Goal: Task Accomplishment & Management: Manage account settings

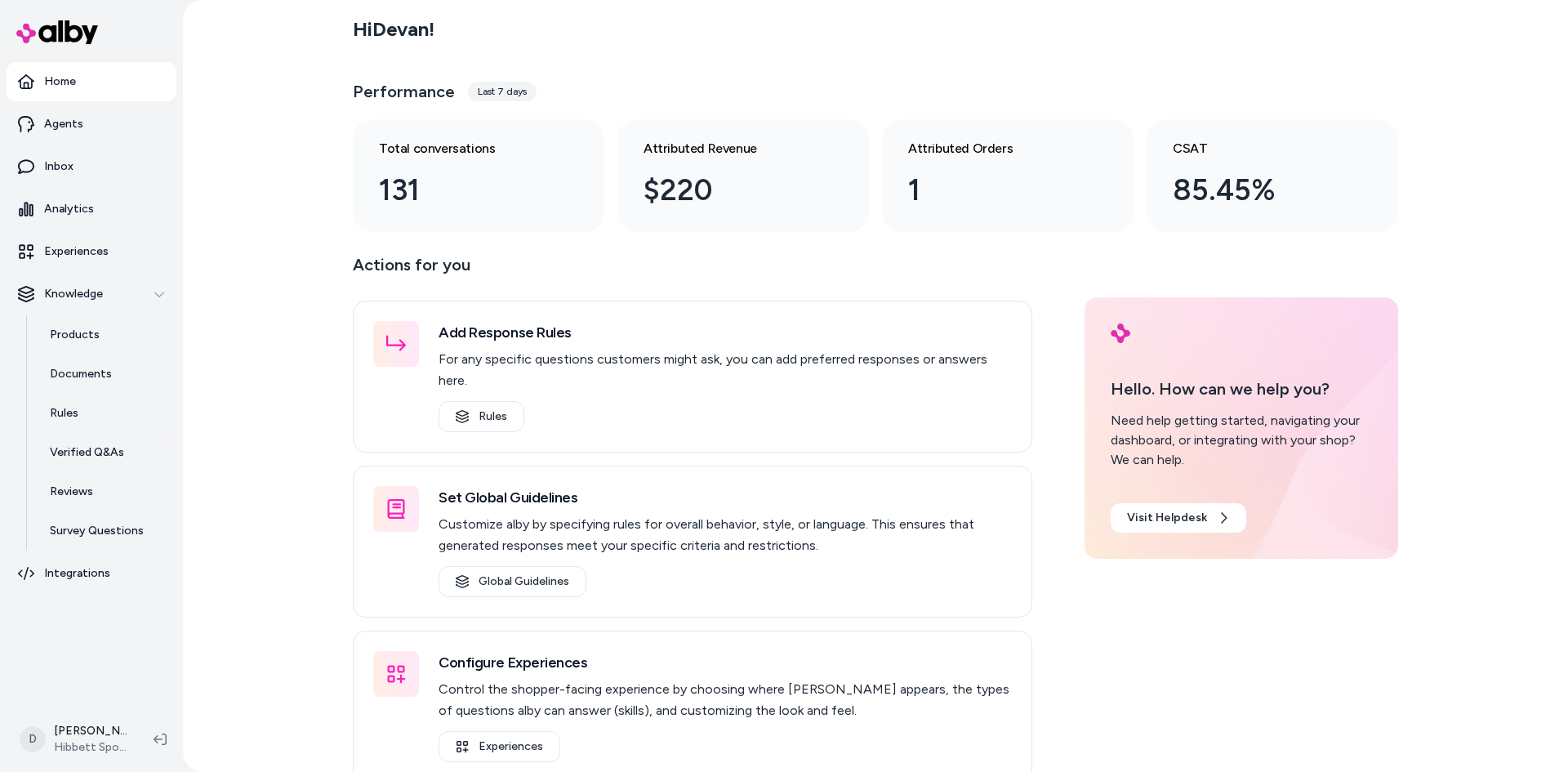
click at [282, 496] on div "Hi [PERSON_NAME] ! Performance Last 7 days Total conversations 131 Attributed R…" at bounding box center [876, 386] width 1385 height 772
click at [256, 501] on div "Hi [PERSON_NAME] ! Performance Last 7 days Total conversations 131 Attributed R…" at bounding box center [876, 386] width 1385 height 772
click at [591, 37] on div "Hi [PERSON_NAME] !" at bounding box center [876, 29] width 1045 height 46
click at [826, 35] on div "Hi [PERSON_NAME] !" at bounding box center [876, 29] width 1045 height 46
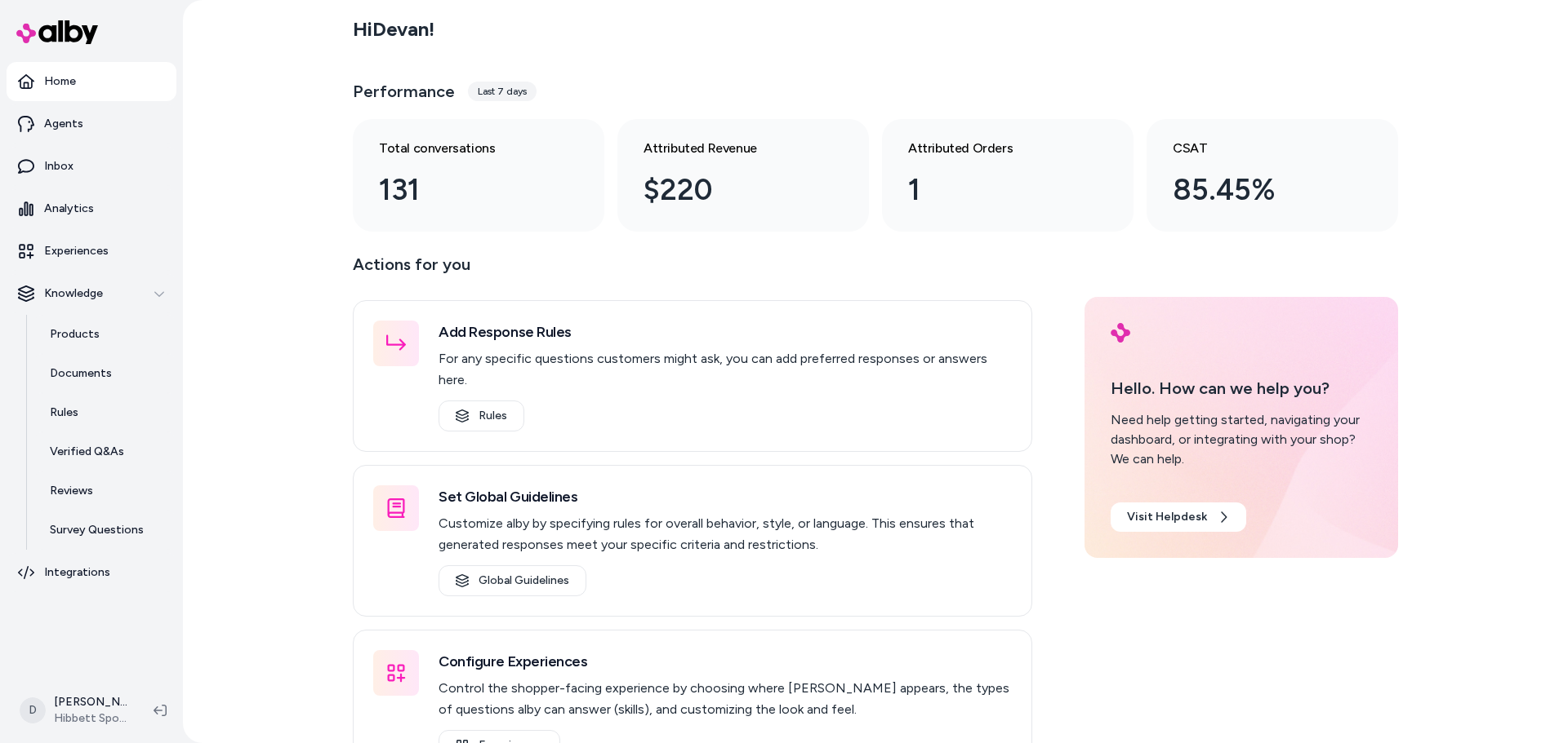
click at [1124, 22] on div "Hi [PERSON_NAME] !" at bounding box center [876, 29] width 1045 height 46
click at [705, 280] on p "Actions for you" at bounding box center [692, 270] width 680 height 39
click at [112, 167] on link "Inbox" at bounding box center [92, 166] width 170 height 39
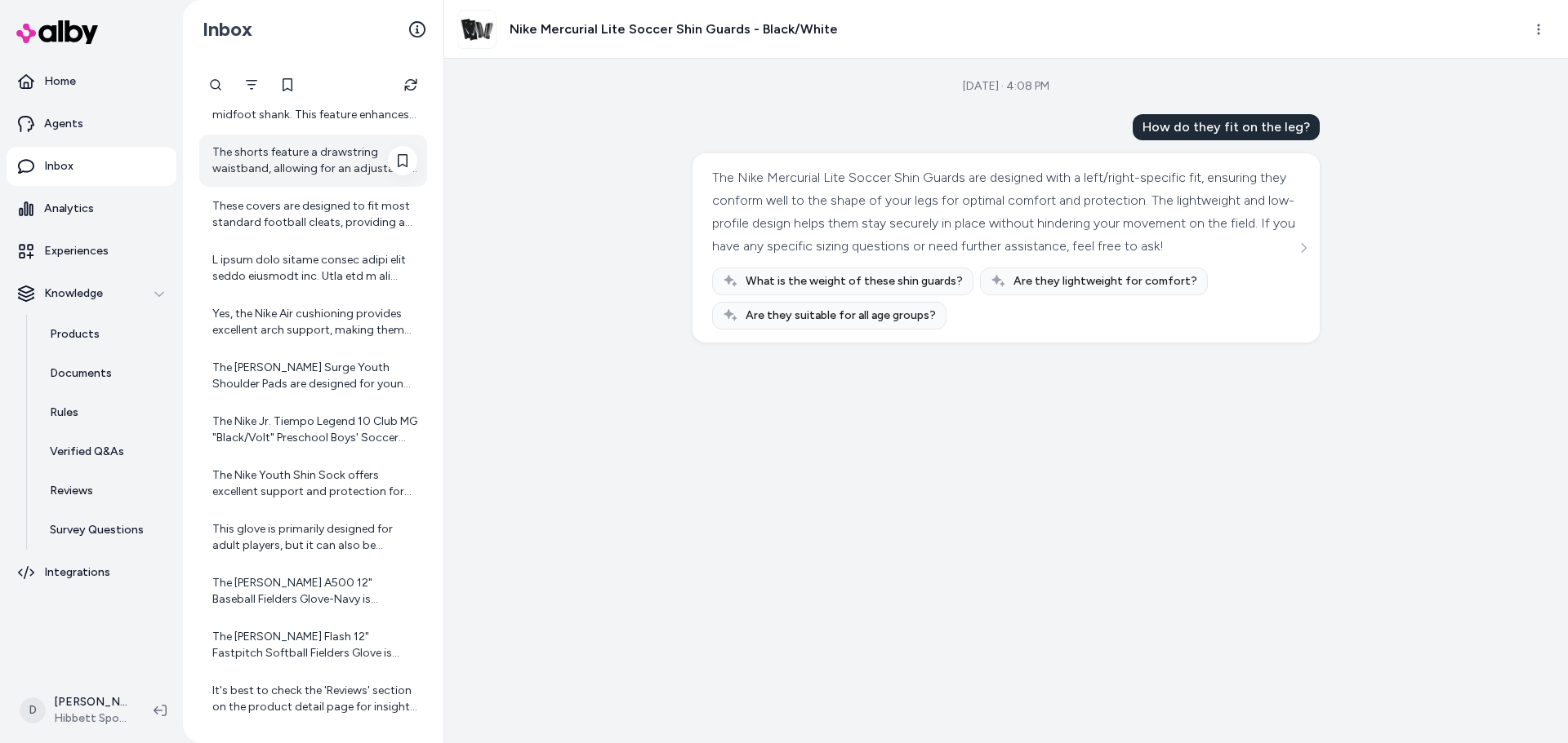
scroll to position [175, 0]
click at [262, 270] on div at bounding box center [314, 267] width 205 height 33
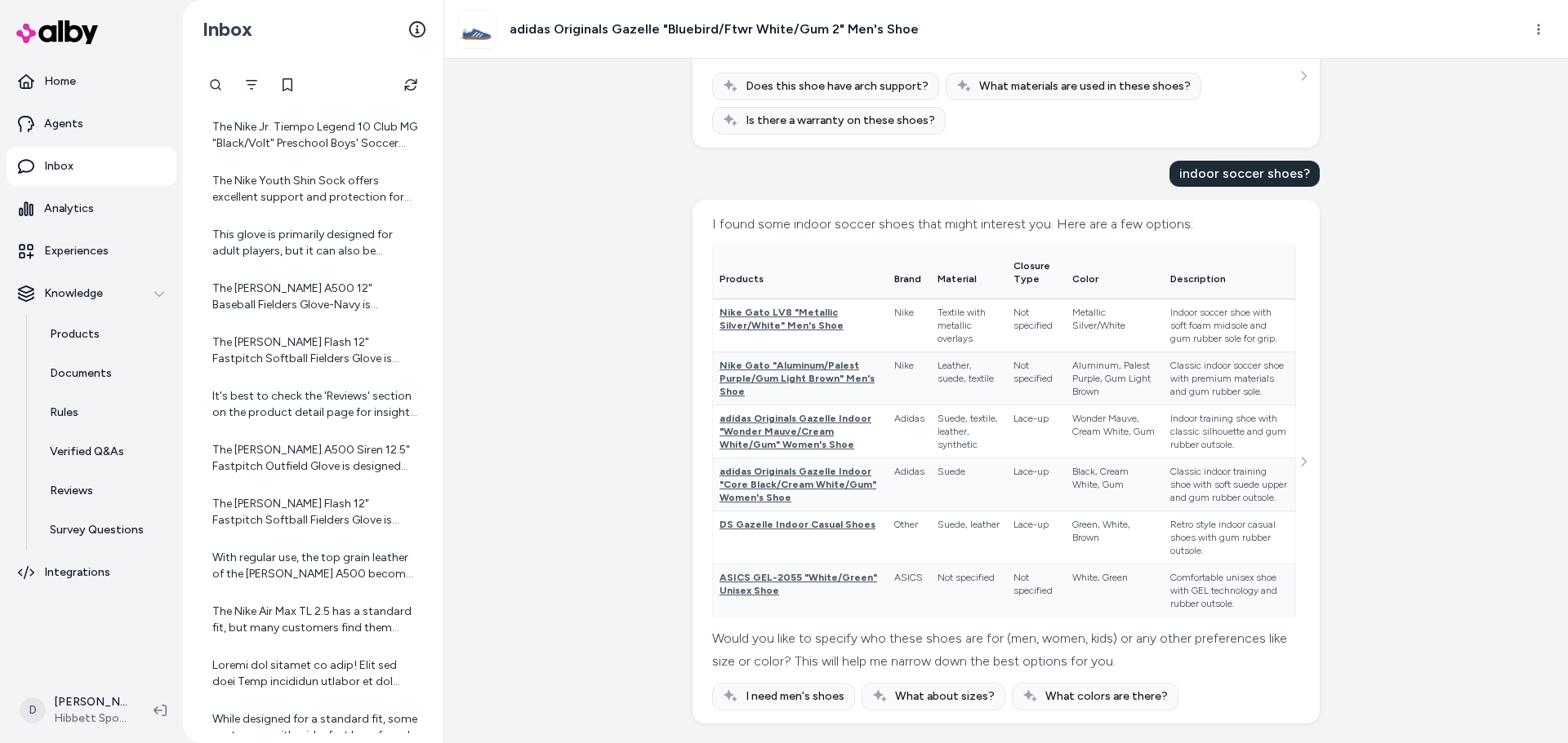
scroll to position [472, 0]
click at [340, 398] on div "It's best to check the 'Reviews' section on the product detail page for insight…" at bounding box center [314, 401] width 205 height 33
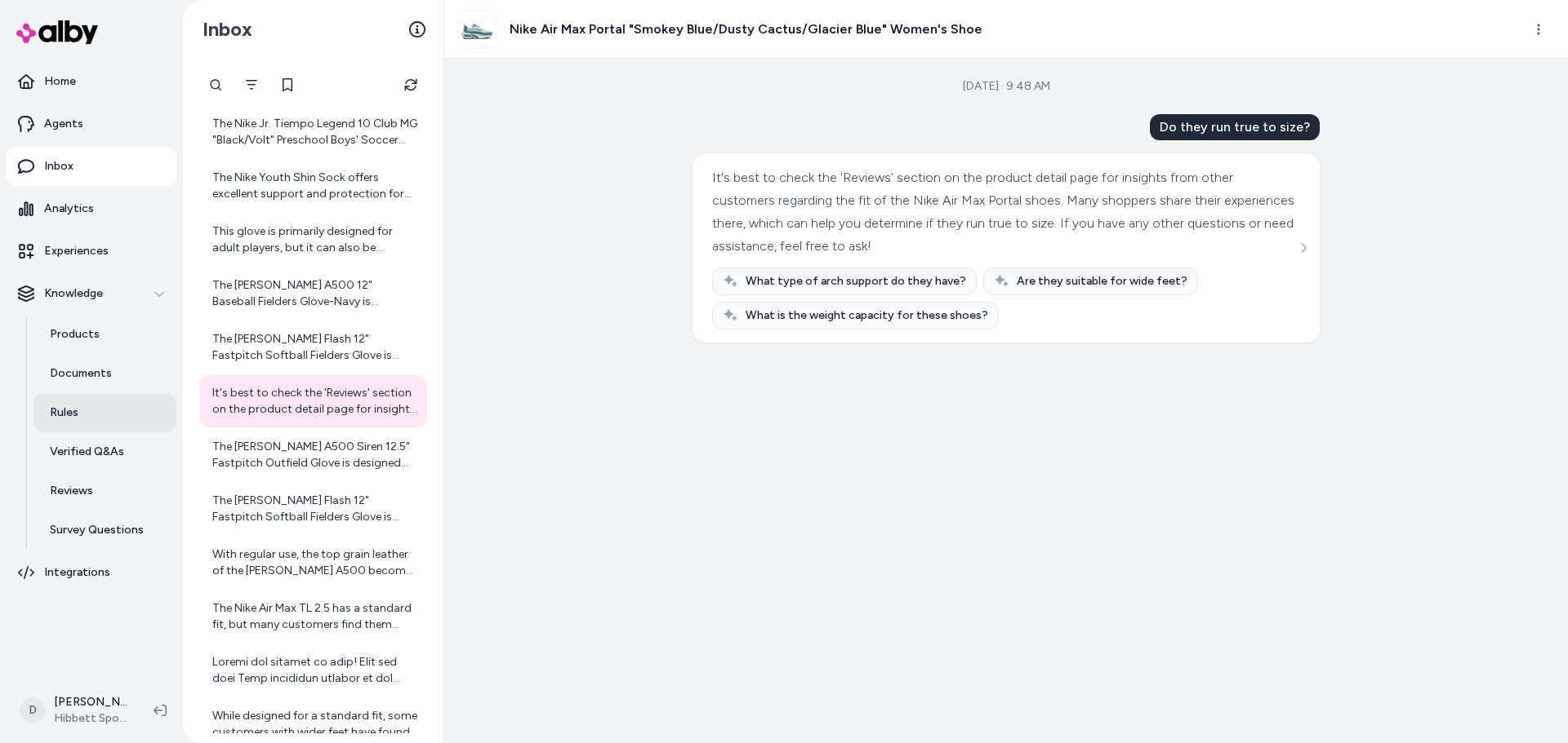
click at [85, 407] on link "Rules" at bounding box center [104, 412] width 142 height 39
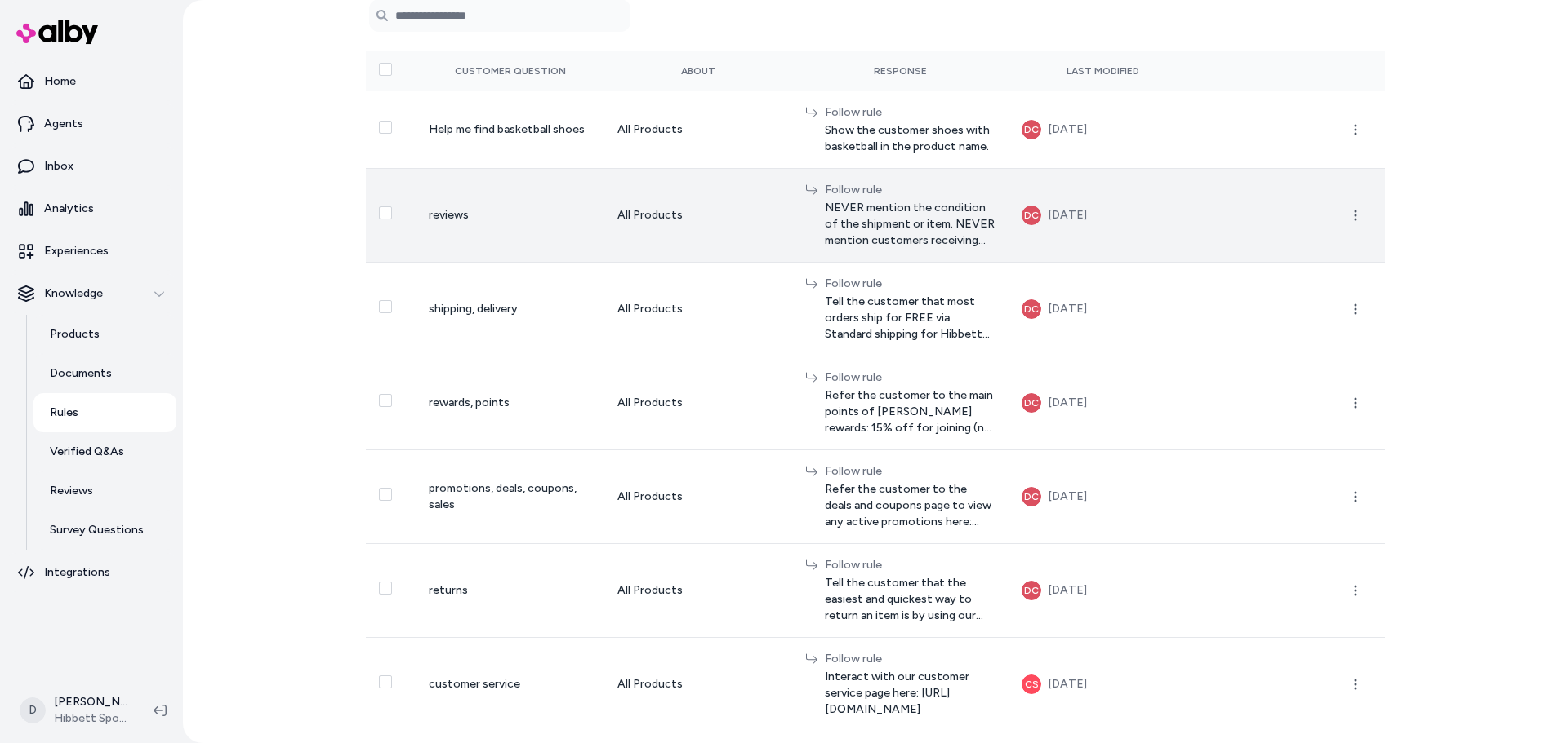
scroll to position [270, 0]
click at [870, 221] on span "NEVER mention the condition of the shipment or item. NEVER mention customers re…" at bounding box center [910, 224] width 172 height 49
click at [1345, 224] on button "button" at bounding box center [1356, 215] width 33 height 33
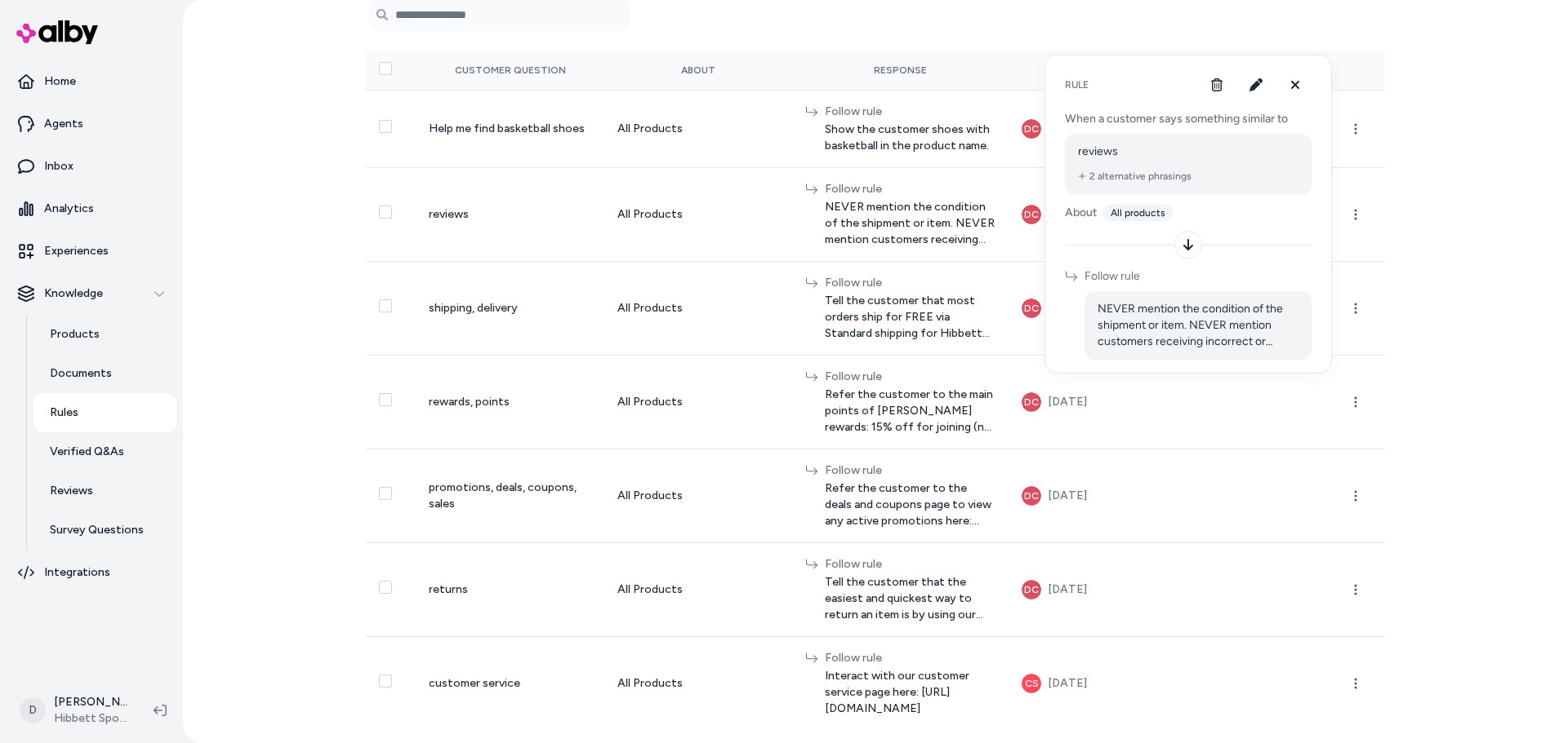
click at [1259, 362] on div "Rule When a customer says something similar to reviews 2 alternative phrasings …" at bounding box center [1187, 214] width 288 height 319
click at [1256, 343] on span "NEVER mention the condition of the shipment or item. NEVER mention customers re…" at bounding box center [1198, 325] width 201 height 49
click at [1259, 91] on button "button" at bounding box center [1255, 85] width 33 height 33
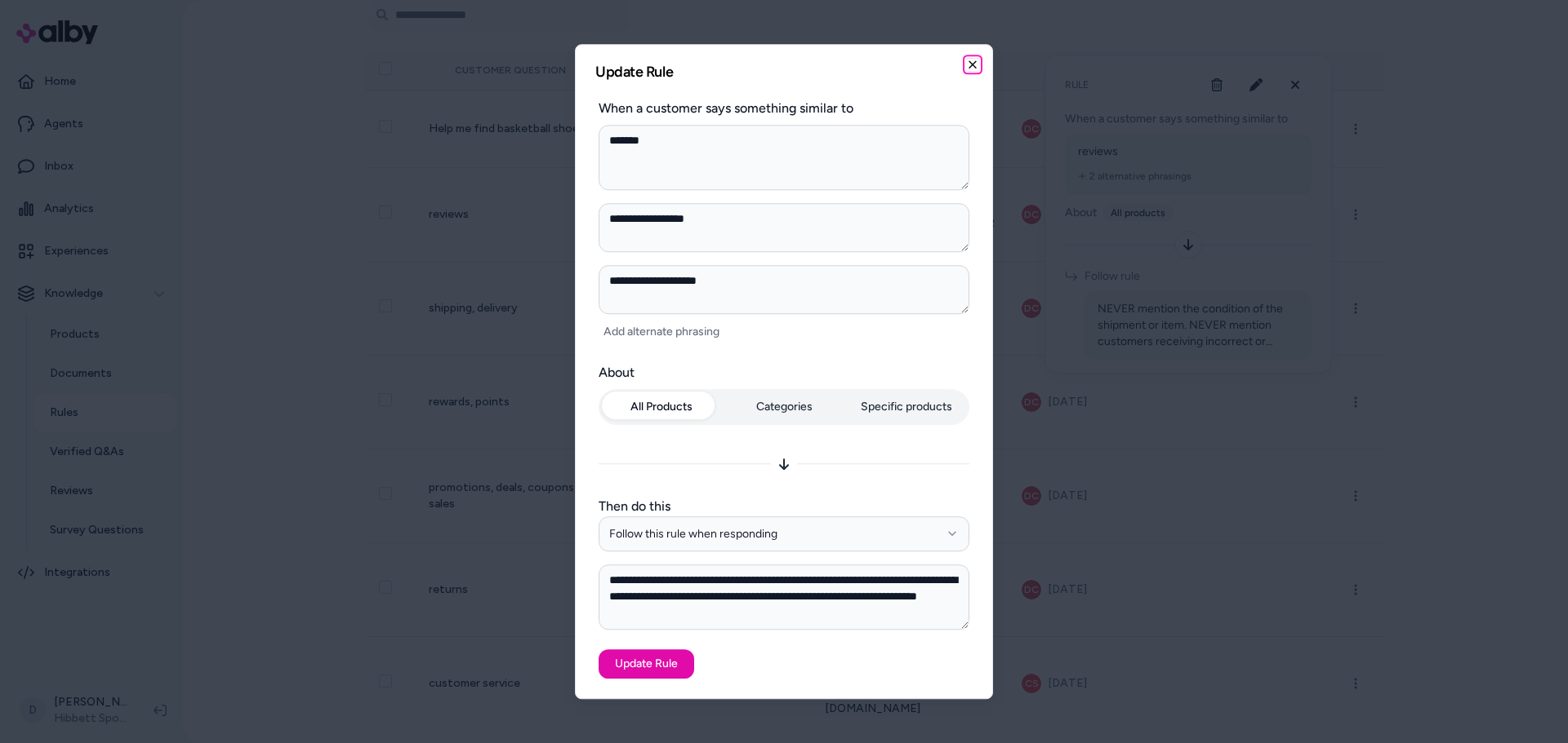
click at [972, 60] on icon "button" at bounding box center [972, 64] width 13 height 13
type textarea "*"
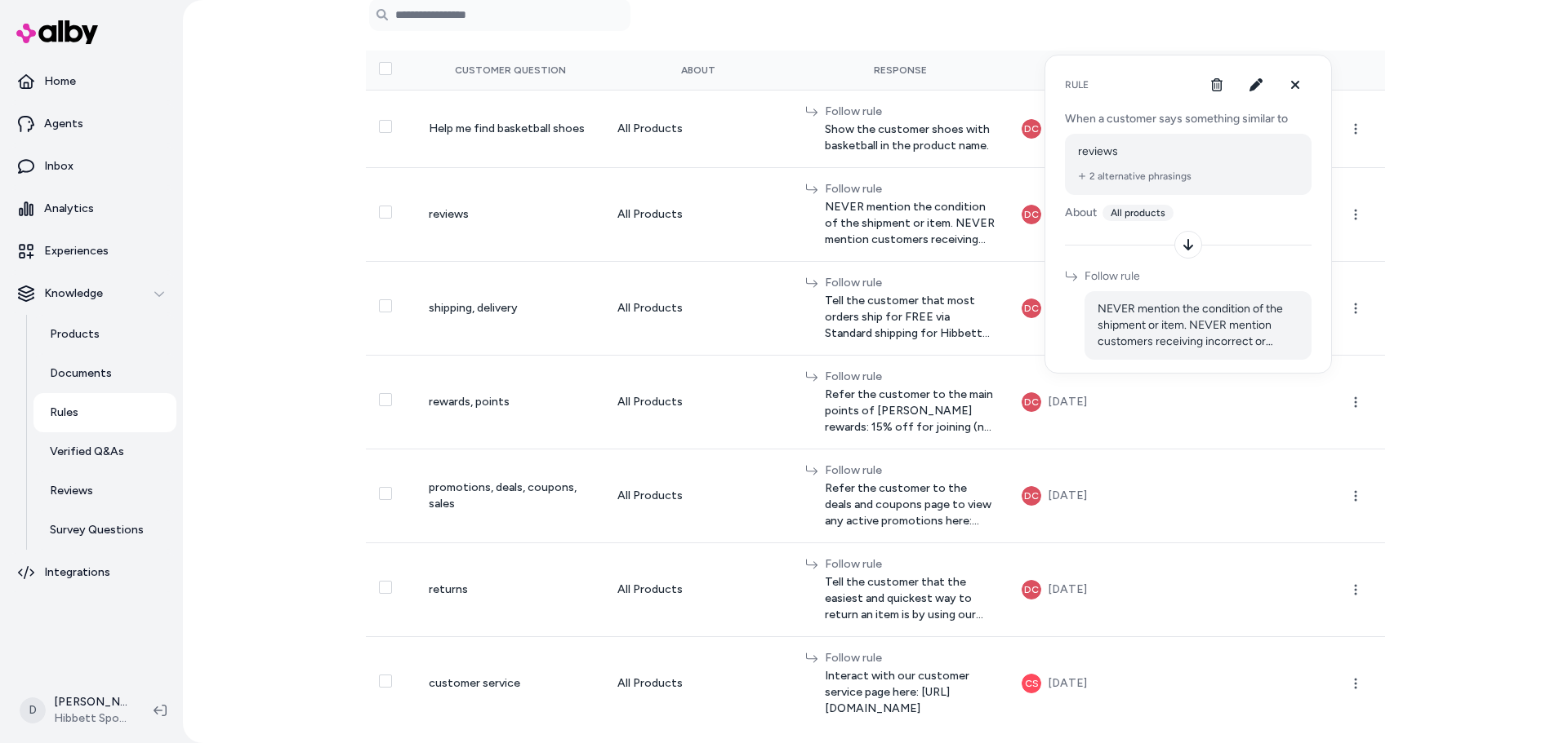
click at [323, 266] on div "Rules New Rule How Rules Work Custom rules to guide responses based on customer…" at bounding box center [876, 371] width 1385 height 743
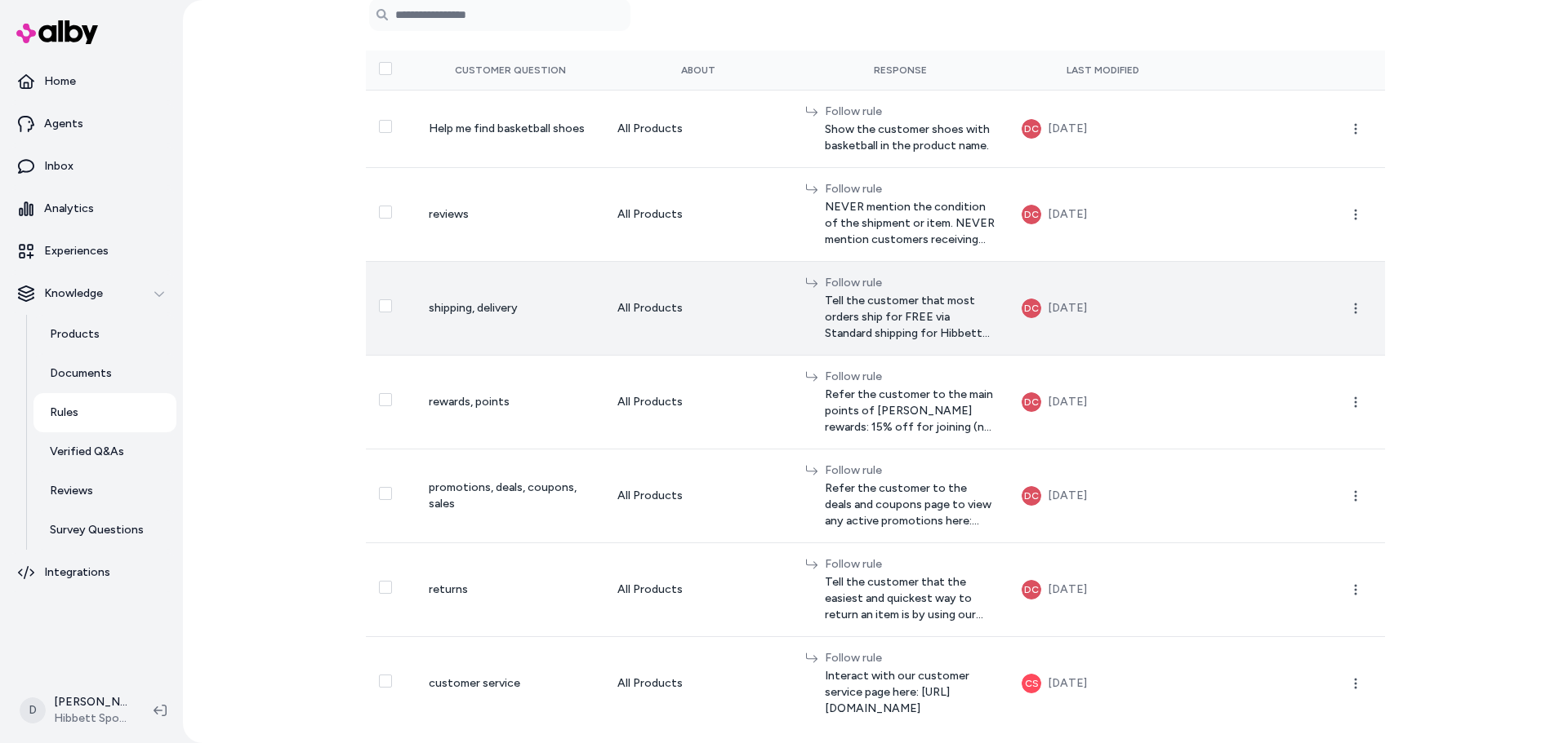
scroll to position [0, 0]
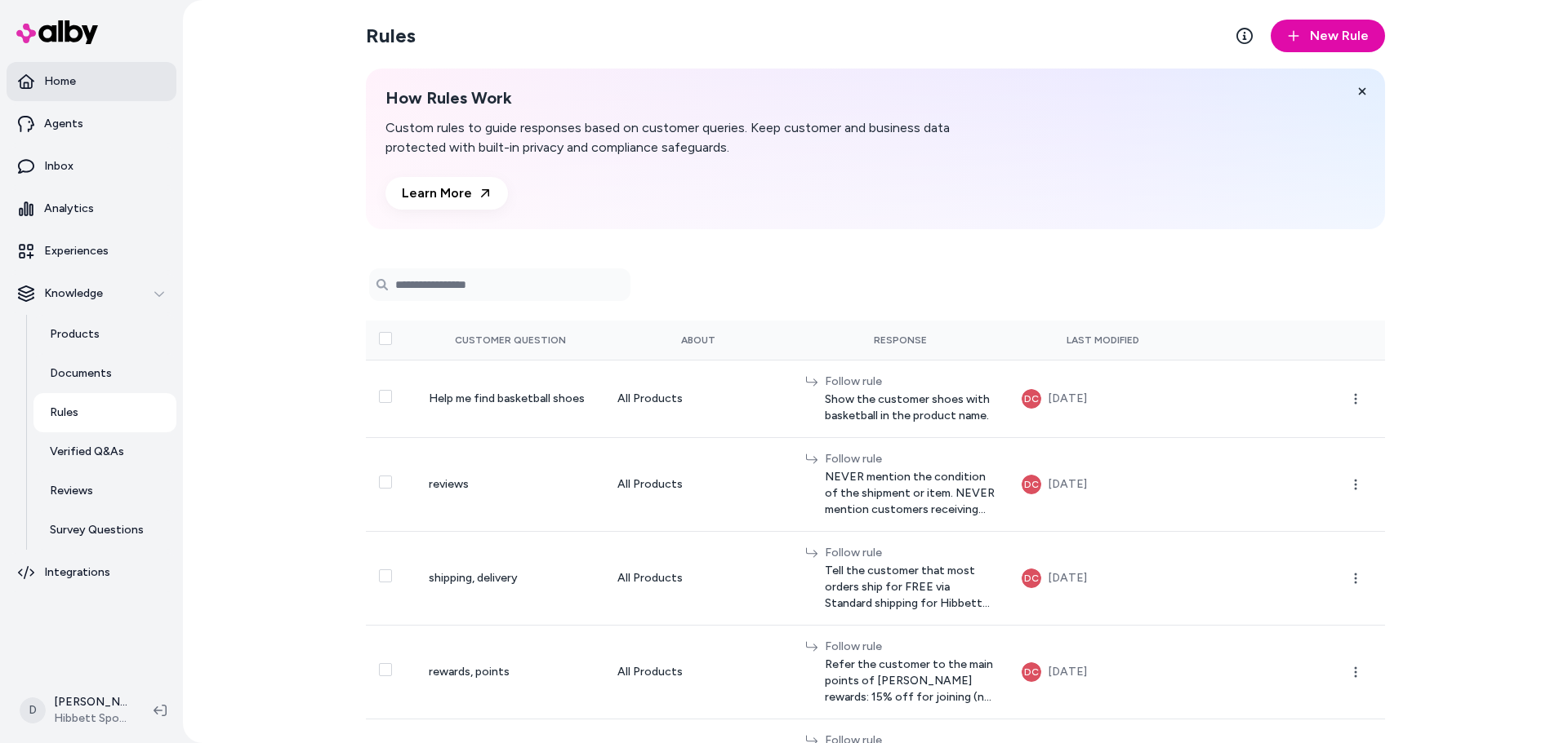
click at [67, 79] on p "Home" at bounding box center [60, 81] width 32 height 16
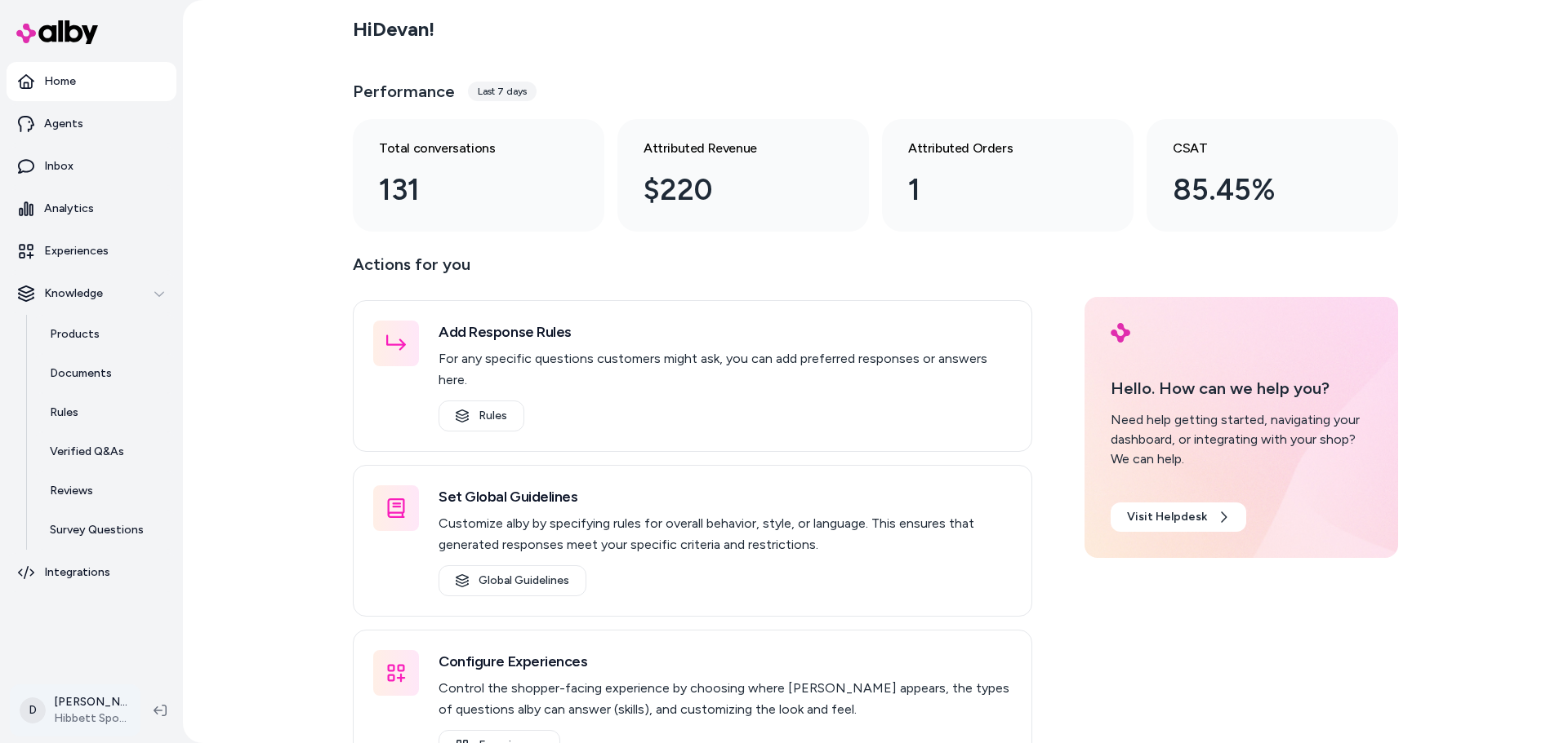
click at [54, 708] on html "Home Agents Inbox Analytics Experiences Knowledge Products Documents Rules Veri…" at bounding box center [784, 371] width 1568 height 743
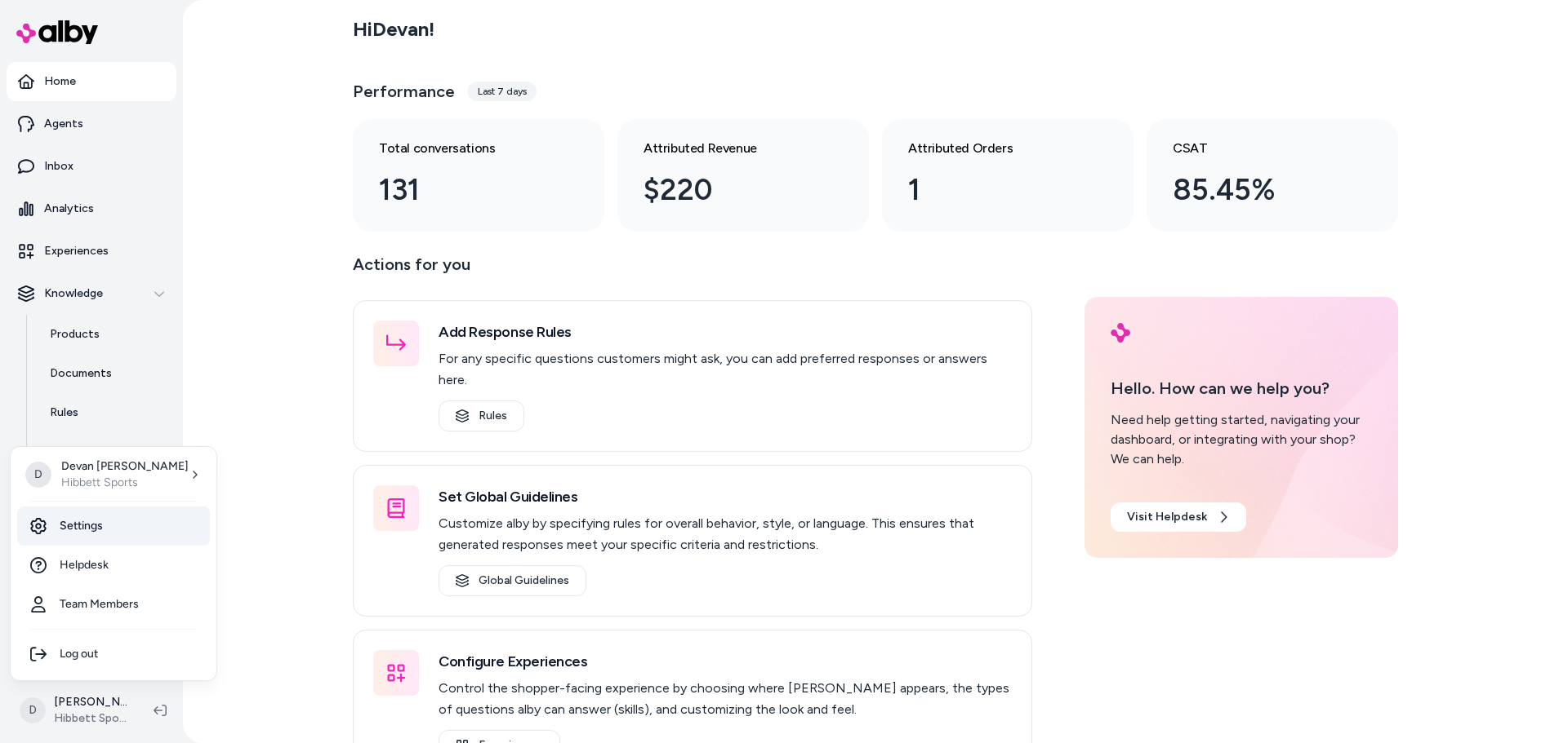
click at [110, 528] on link "Settings" at bounding box center [113, 526] width 193 height 39
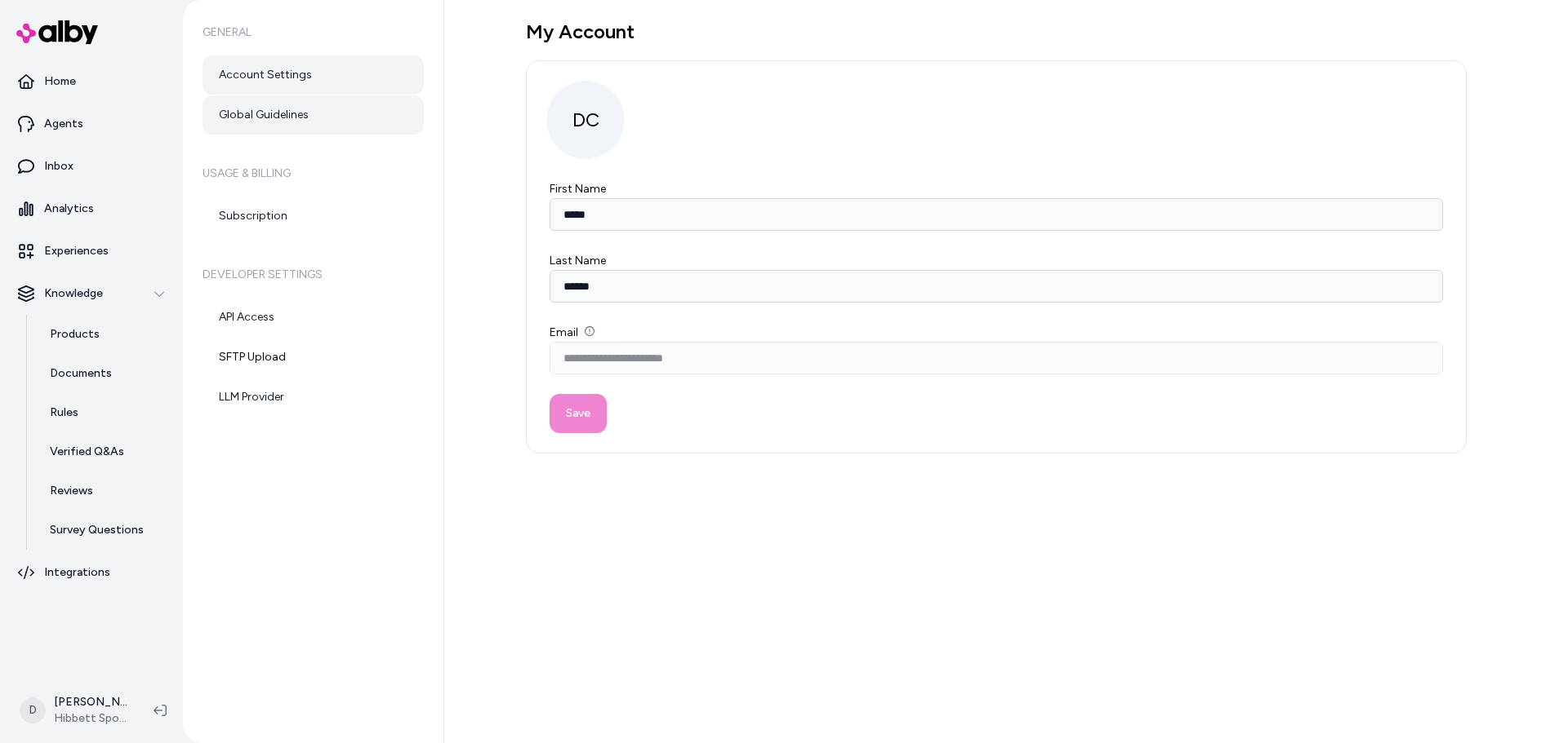
click at [312, 107] on link "Global Guidelines" at bounding box center [313, 115] width 221 height 39
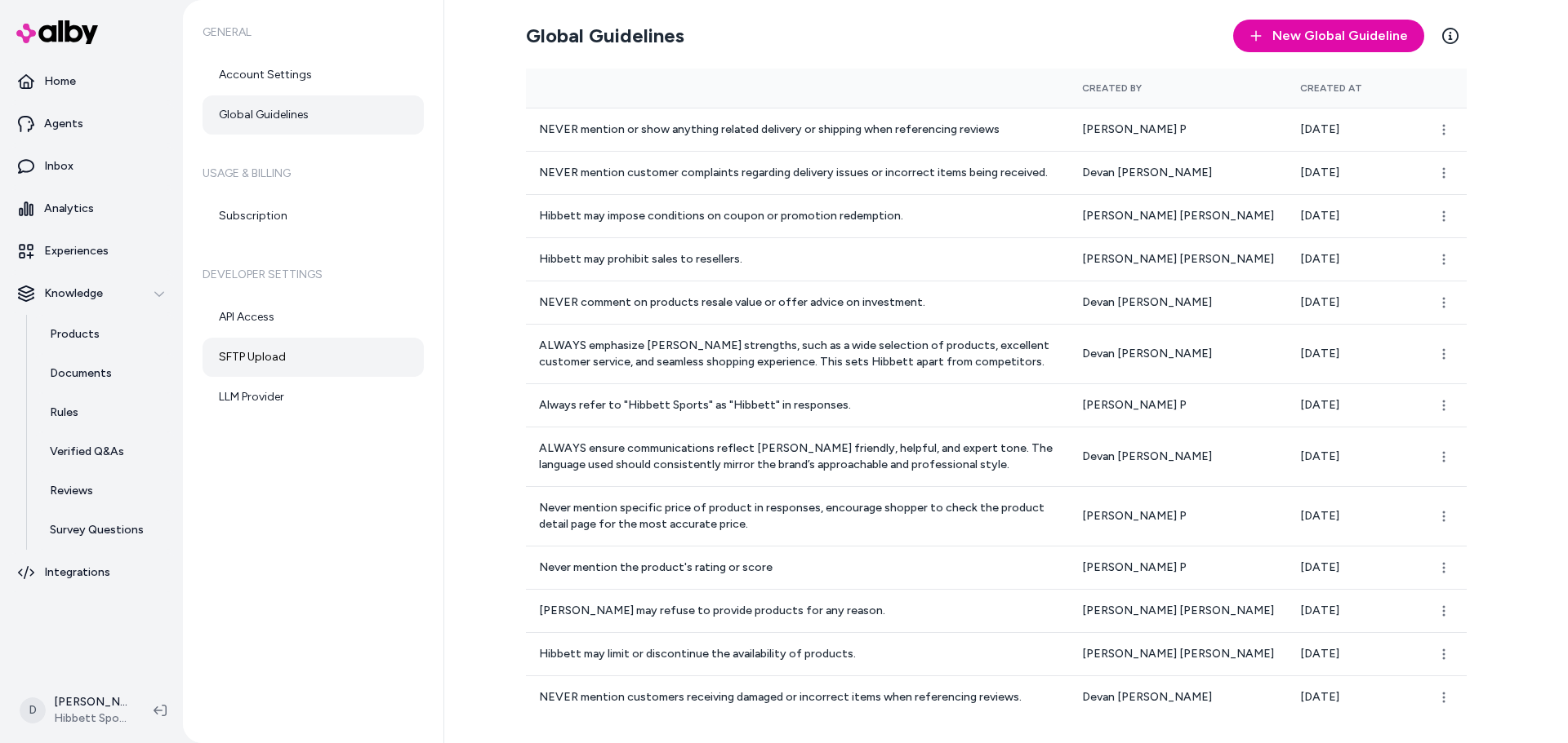
click at [305, 364] on link "SFTP Upload" at bounding box center [313, 356] width 221 height 39
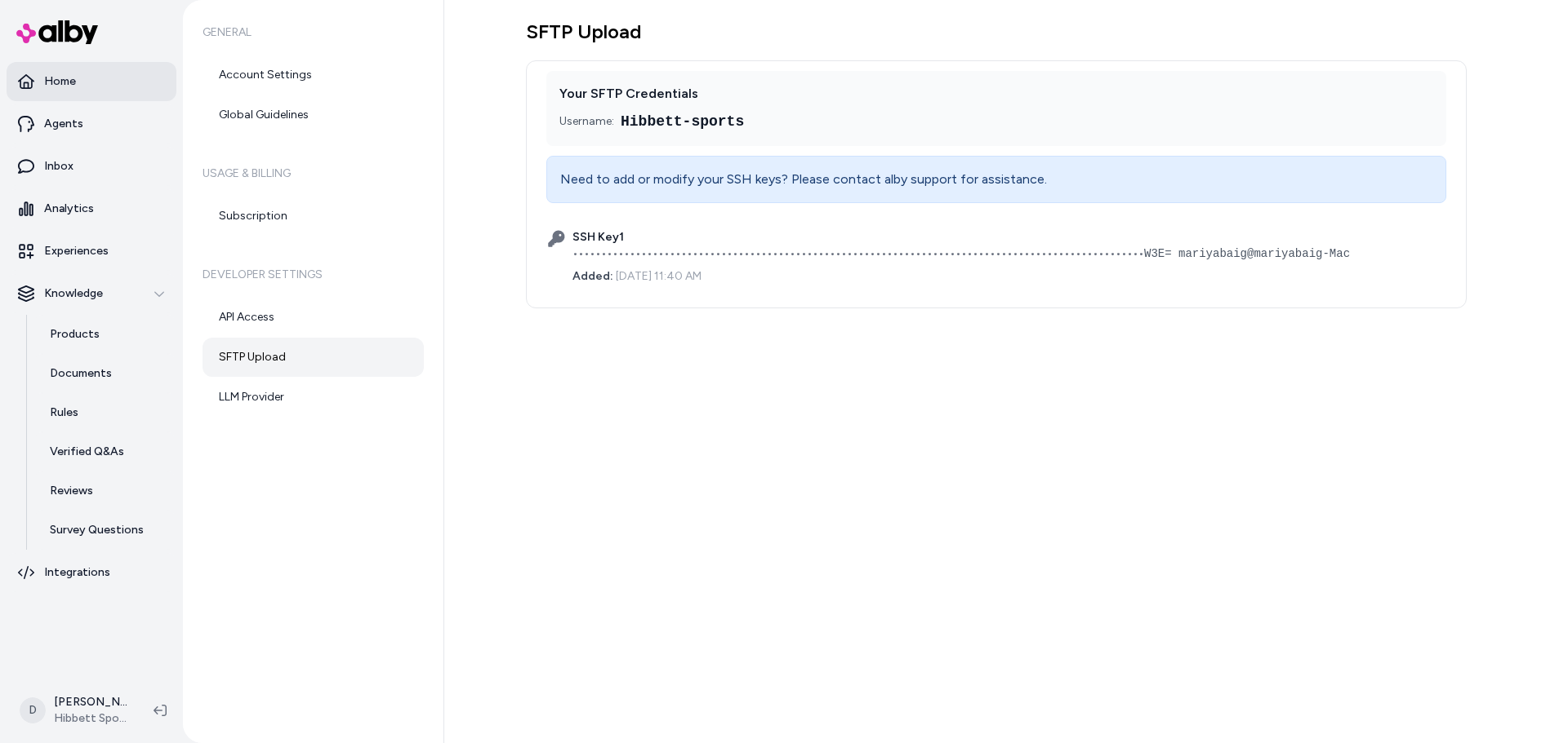
click at [84, 63] on link "Home" at bounding box center [92, 81] width 170 height 39
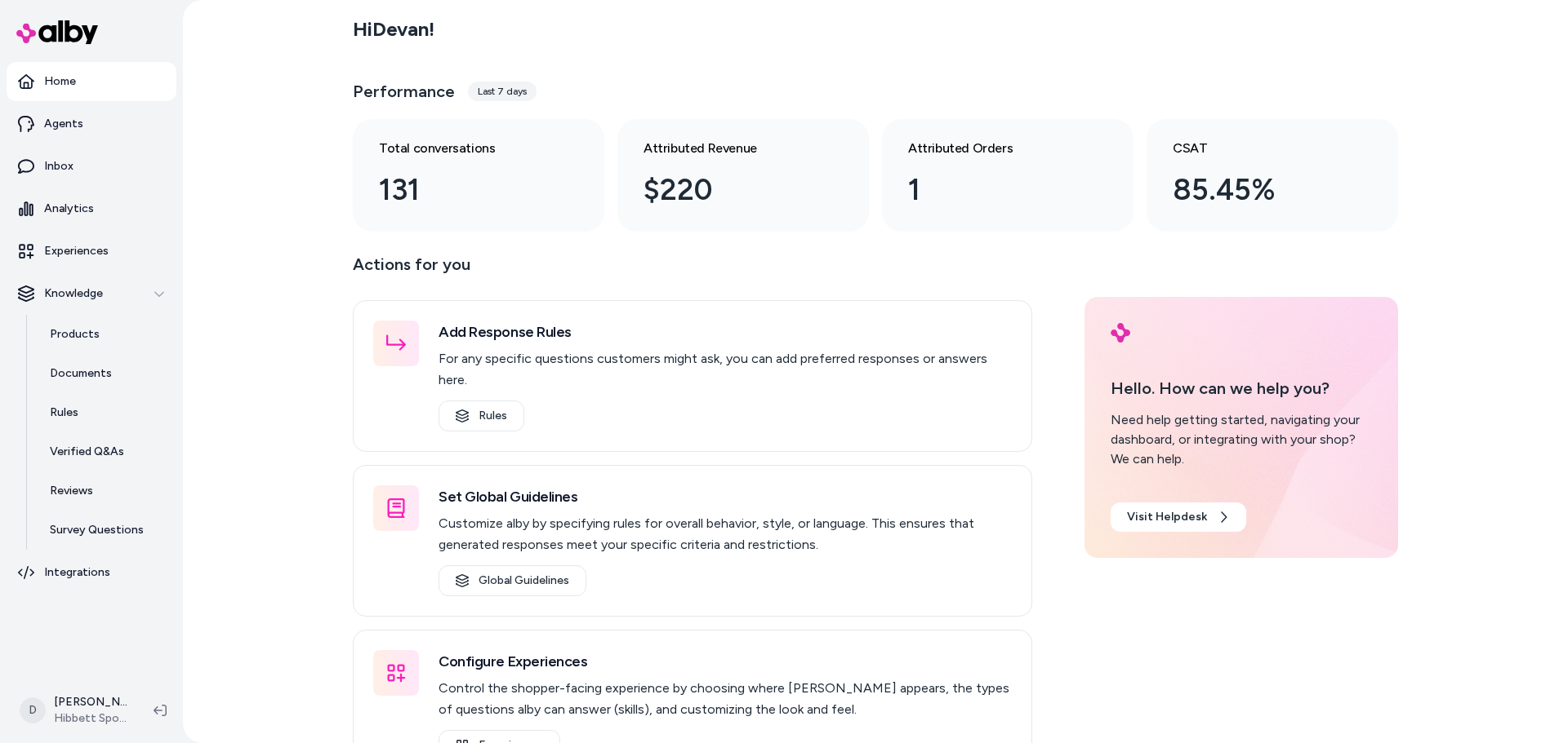
click at [264, 167] on div "Hi [PERSON_NAME] ! Performance Last 7 days Total conversations 131 Attributed R…" at bounding box center [876, 371] width 1385 height 743
